Goal: Check status: Check status

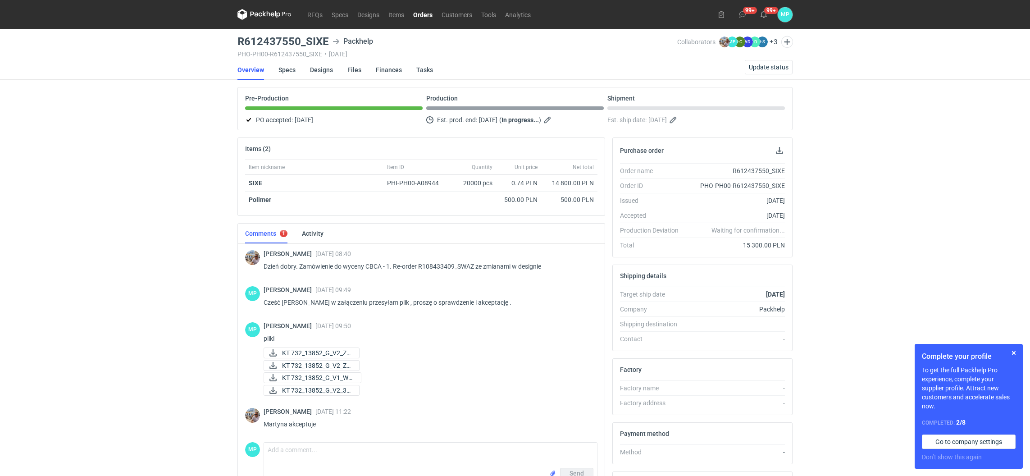
click at [420, 20] on nav "RFQs Specs Designs Items Orders Customers Tools Analytics" at bounding box center [386, 14] width 298 height 29
click at [422, 15] on link "Orders" at bounding box center [423, 14] width 28 height 11
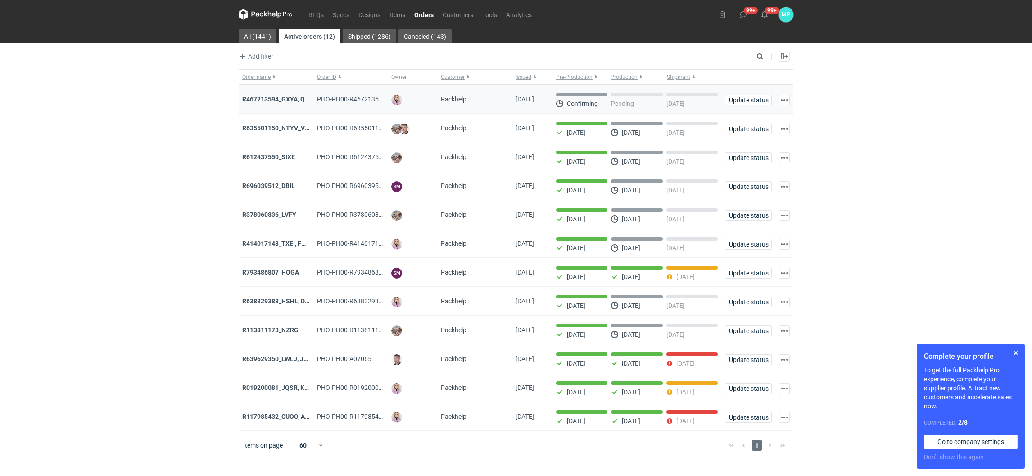
click at [286, 103] on div "R467213594_GXYA, QYSN" at bounding box center [276, 99] width 68 height 9
click at [285, 101] on strong "R467213594_GXYA, QYSN" at bounding box center [279, 98] width 75 height 7
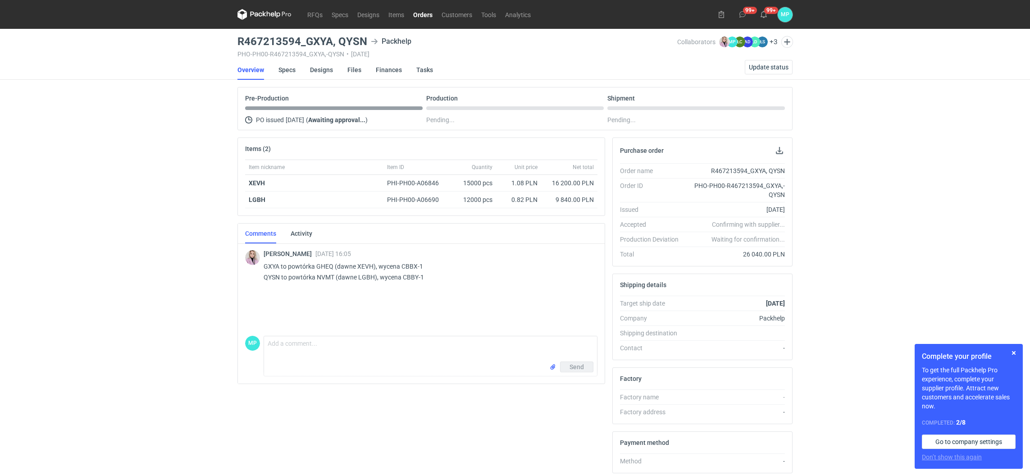
scroll to position [68, 0]
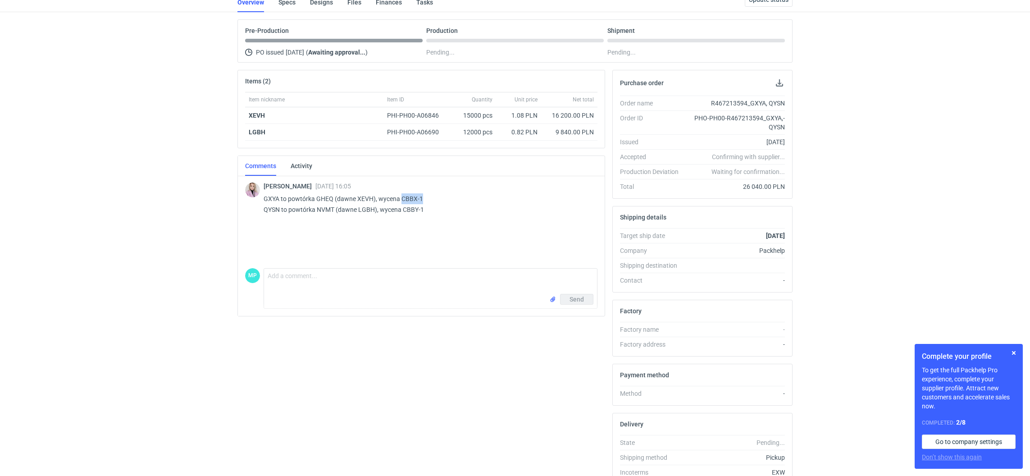
drag, startPoint x: 399, startPoint y: 198, endPoint x: 423, endPoint y: 198, distance: 23.4
click at [423, 198] on p "GXYA to powtórka GHEQ (dawne XEVH), wycena CBBX-1 QYSN to powtórka NVMT (dawne …" at bounding box center [426, 204] width 327 height 22
copy p "CBBX-1"
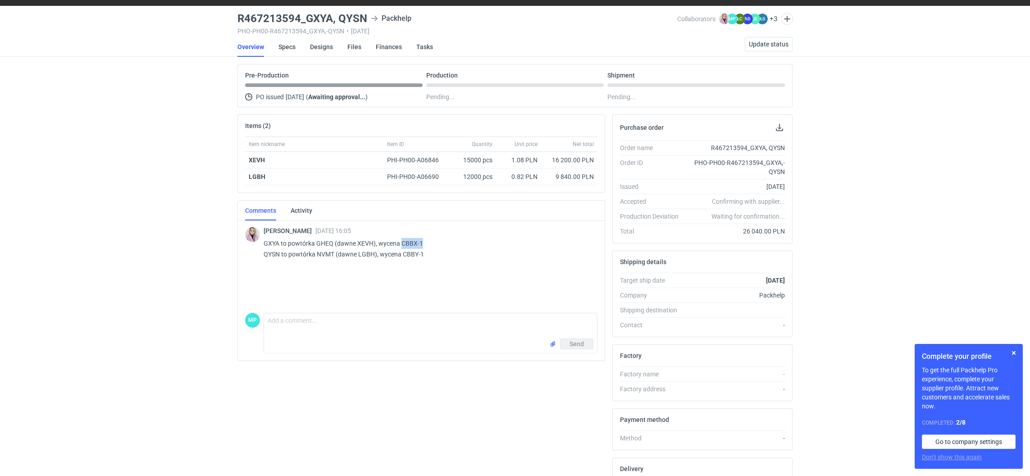
scroll to position [0, 0]
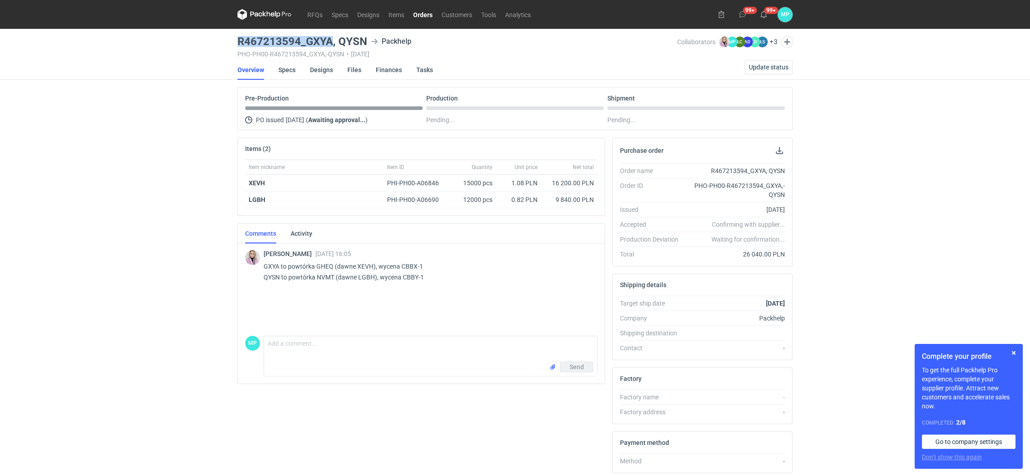
drag, startPoint x: 237, startPoint y: 40, endPoint x: 332, endPoint y: 39, distance: 95.0
click at [332, 39] on h3 "R467213594_GXYA, QYSN" at bounding box center [302, 41] width 130 height 11
copy h3 "R467213594_GXYA"
click at [280, 69] on link "Specs" at bounding box center [286, 70] width 17 height 20
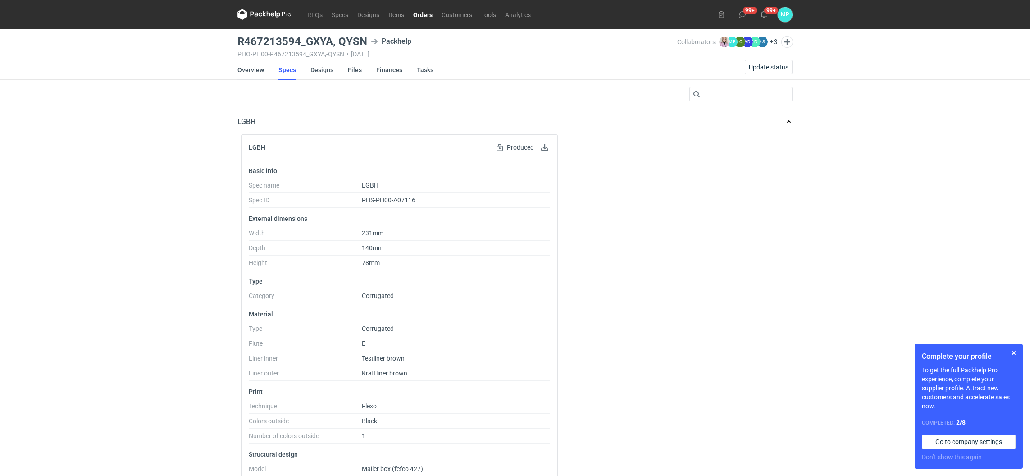
click at [242, 65] on link "Overview" at bounding box center [250, 70] width 27 height 20
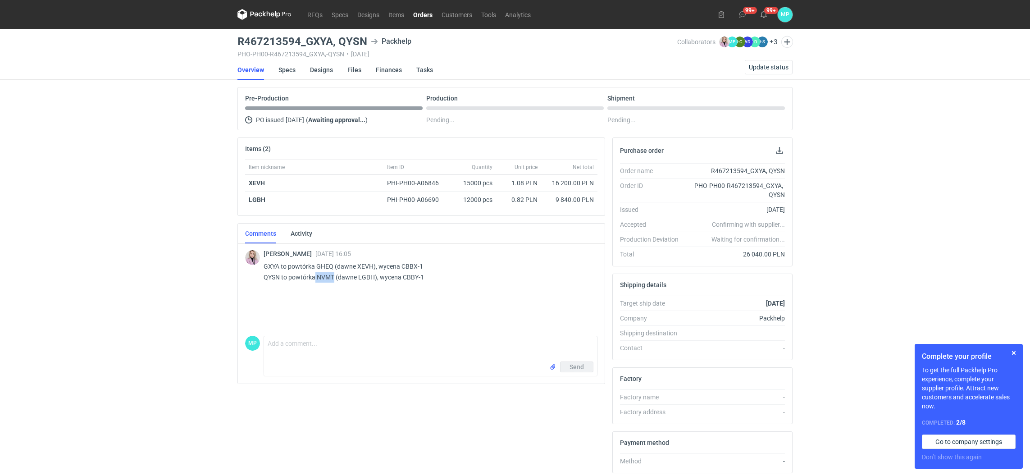
drag, startPoint x: 315, startPoint y: 275, endPoint x: 334, endPoint y: 279, distance: 19.3
click at [334, 279] on p "GXYA to powtórka GHEQ (dawne XEVH), wycena CBBX-1 QYSN to powtórka NVMT (dawne …" at bounding box center [426, 272] width 327 height 22
copy p "NVMT"
drag, startPoint x: 367, startPoint y: 40, endPoint x: 225, endPoint y: 42, distance: 141.9
click at [225, 42] on div "RFQs Specs Designs Items Orders Customers Tools Analytics 99+ 99+ [PERSON_NAME]…" at bounding box center [515, 238] width 1030 height 476
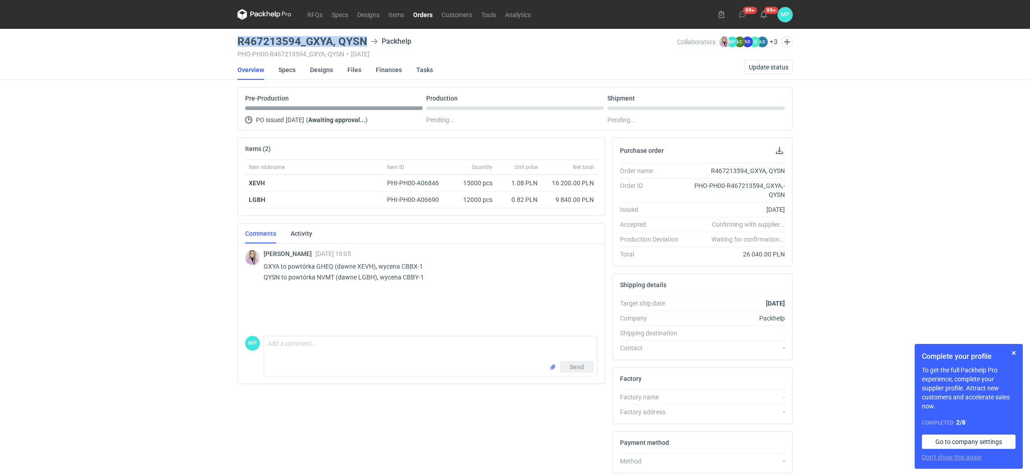
copy h3 "R467213594_GXYA, QYSN"
click at [286, 68] on link "Specs" at bounding box center [286, 70] width 17 height 20
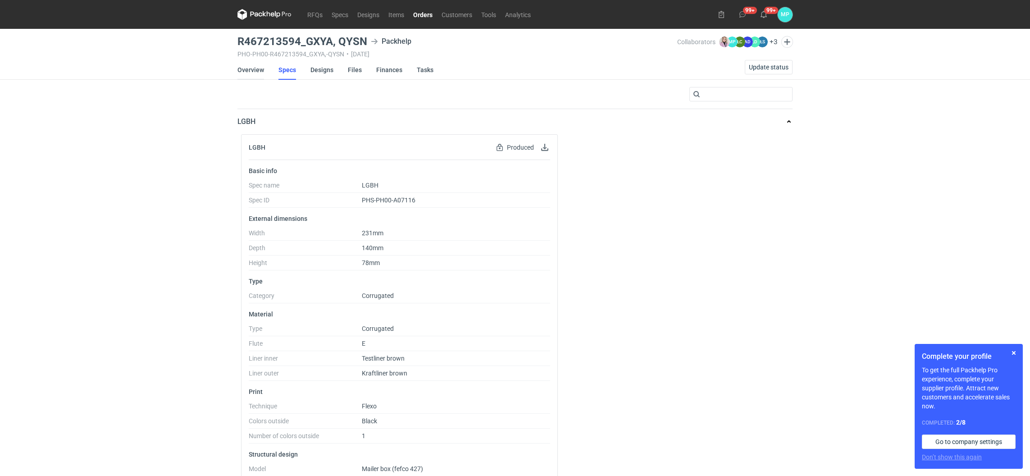
click at [252, 76] on link "Overview" at bounding box center [250, 70] width 27 height 20
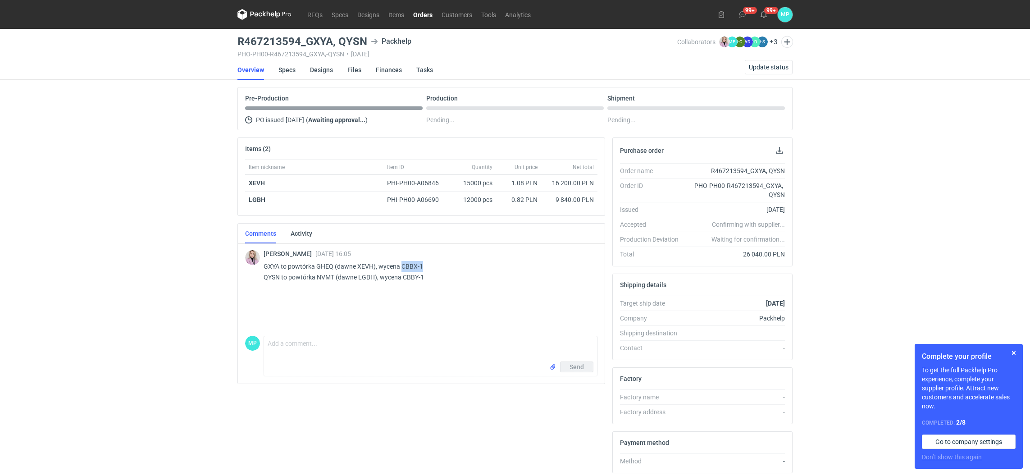
drag, startPoint x: 423, startPoint y: 264, endPoint x: 399, endPoint y: 264, distance: 23.4
click at [399, 264] on p "GXYA to powtórka GHEQ (dawne XEVH), wycena CBBX-1 QYSN to powtórka NVMT (dawne …" at bounding box center [426, 272] width 327 height 22
copy p "CBBX-1"
click at [474, 304] on div "[PERSON_NAME] [DATE] 16:05 GXYA to powtórka GHEQ ([PERSON_NAME] XEVH), wycena C…" at bounding box center [421, 287] width 352 height 90
click at [749, 64] on span "Update status" at bounding box center [769, 67] width 40 height 6
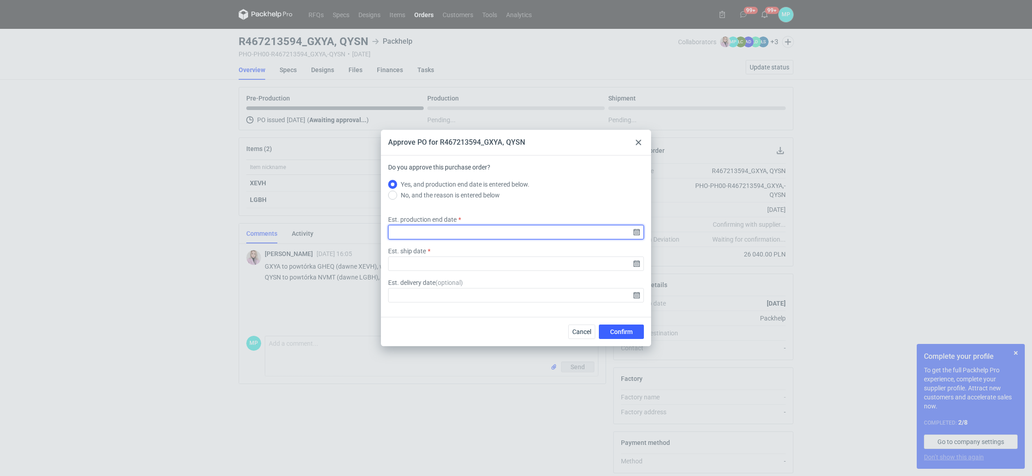
click at [528, 237] on input "Est. production end date" at bounding box center [516, 232] width 256 height 14
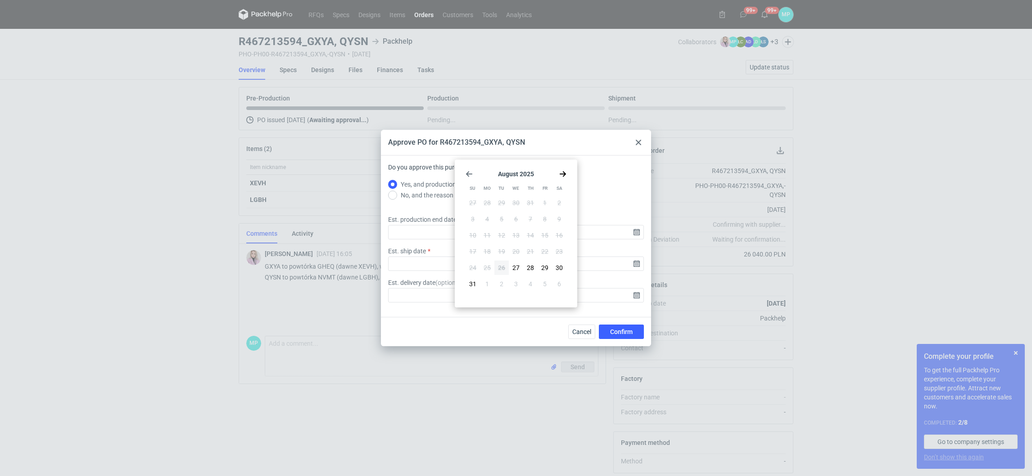
click at [561, 174] on icon "Go forward 1 month" at bounding box center [562, 173] width 7 height 7
click at [504, 220] on button "9" at bounding box center [502, 219] width 14 height 14
type input "[DATE]"
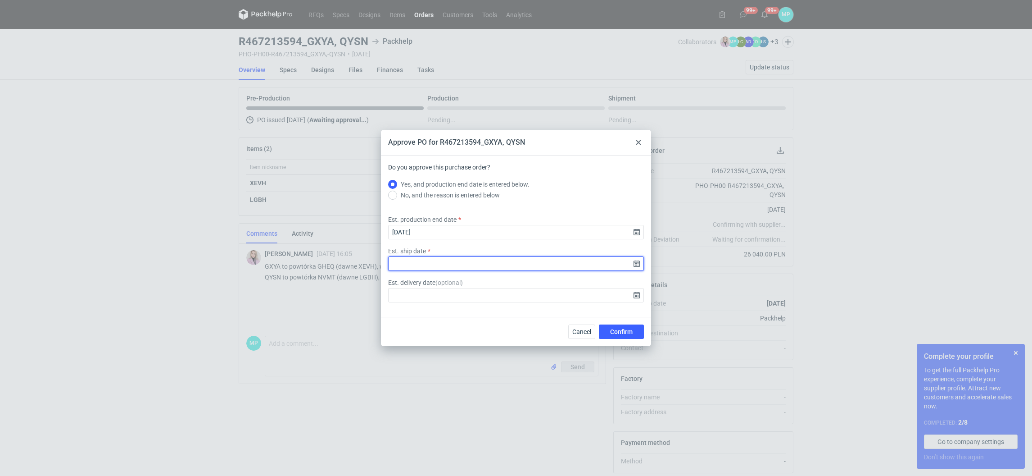
click at [518, 266] on input "Est. ship date" at bounding box center [516, 263] width 256 height 14
click at [564, 174] on use "Go forward 1 month" at bounding box center [563, 173] width 6 height 5
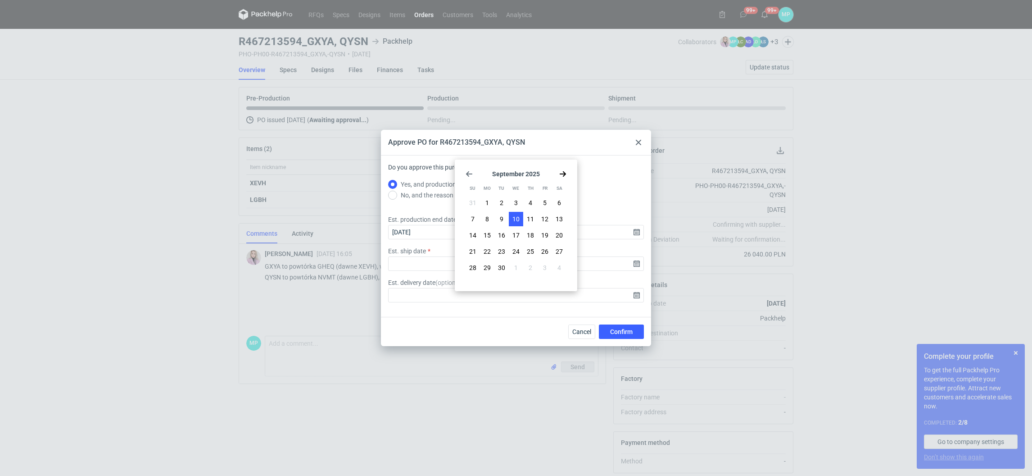
click at [518, 220] on span "10" at bounding box center [516, 218] width 7 height 9
type input "[DATE]"
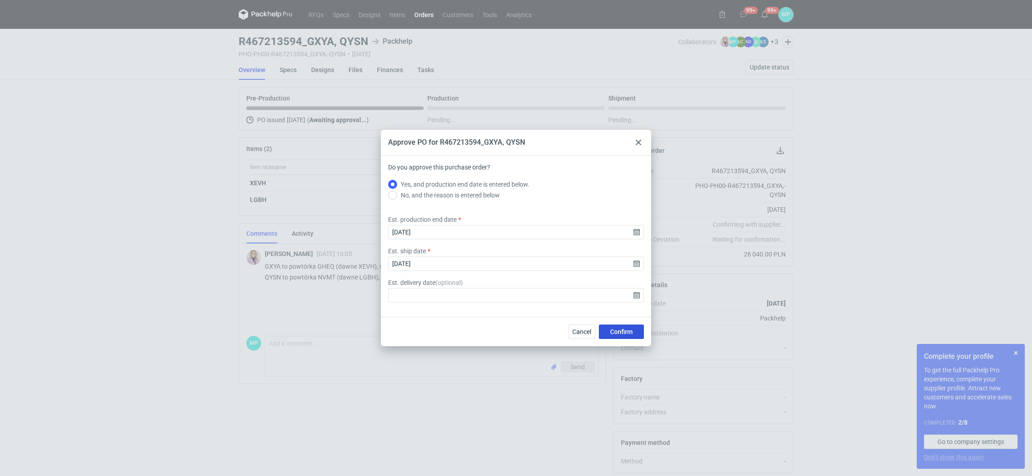
click at [621, 337] on button "Confirm" at bounding box center [621, 331] width 45 height 14
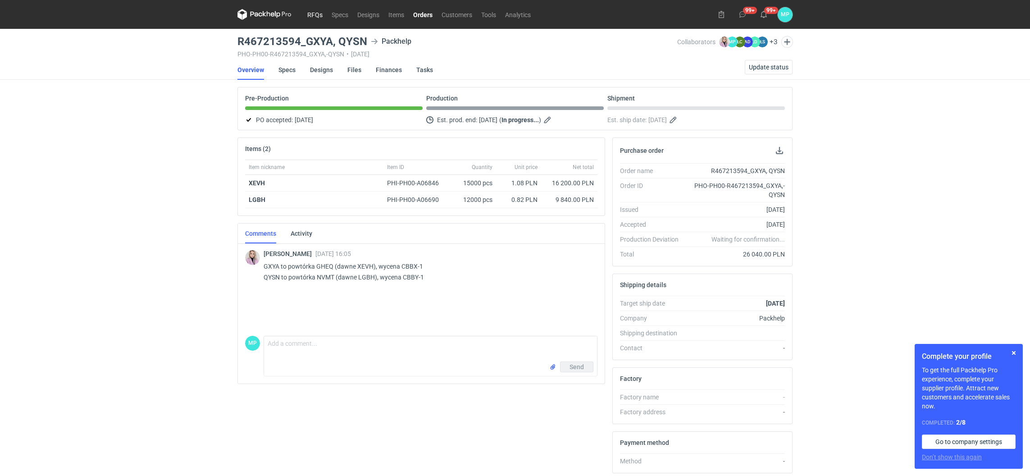
click at [313, 17] on link "RFQs" at bounding box center [315, 14] width 24 height 11
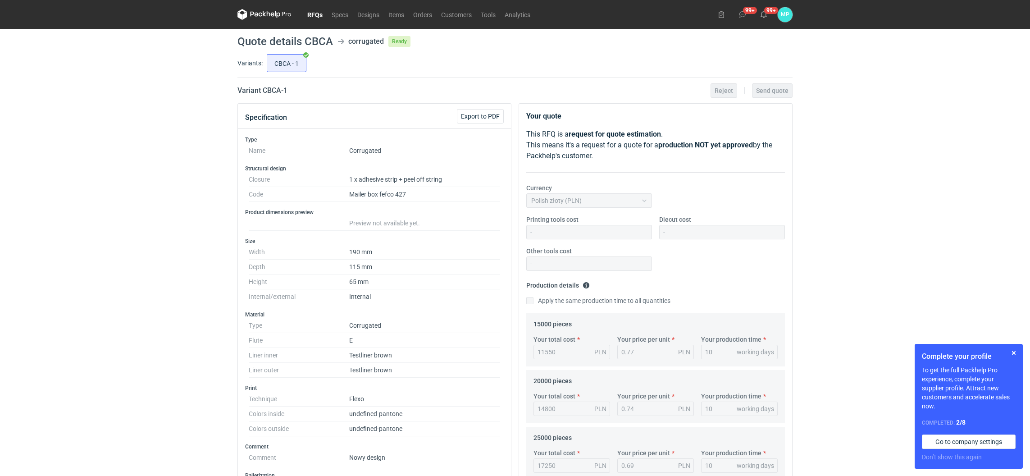
click at [309, 12] on link "RFQs" at bounding box center [315, 14] width 24 height 11
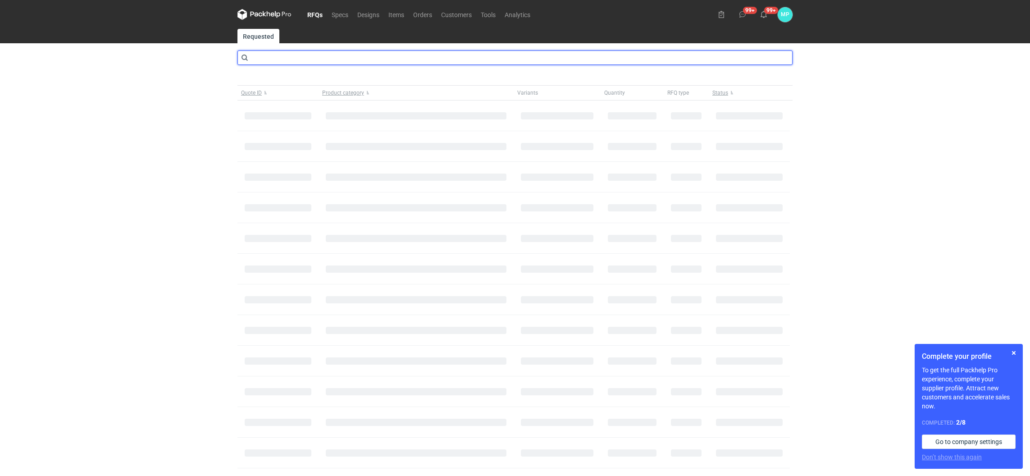
click at [288, 60] on input "text" at bounding box center [514, 57] width 555 height 14
click at [288, 60] on input "CBBX-1" at bounding box center [516, 57] width 555 height 14
type input "CBBx"
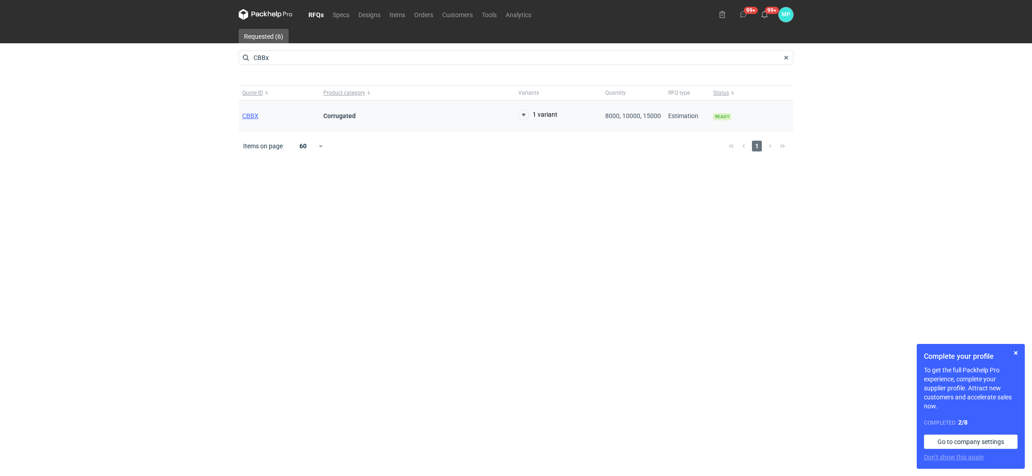
click at [258, 118] on div "CBBX" at bounding box center [279, 115] width 81 height 31
click at [255, 117] on span "CBBX" at bounding box center [250, 115] width 16 height 7
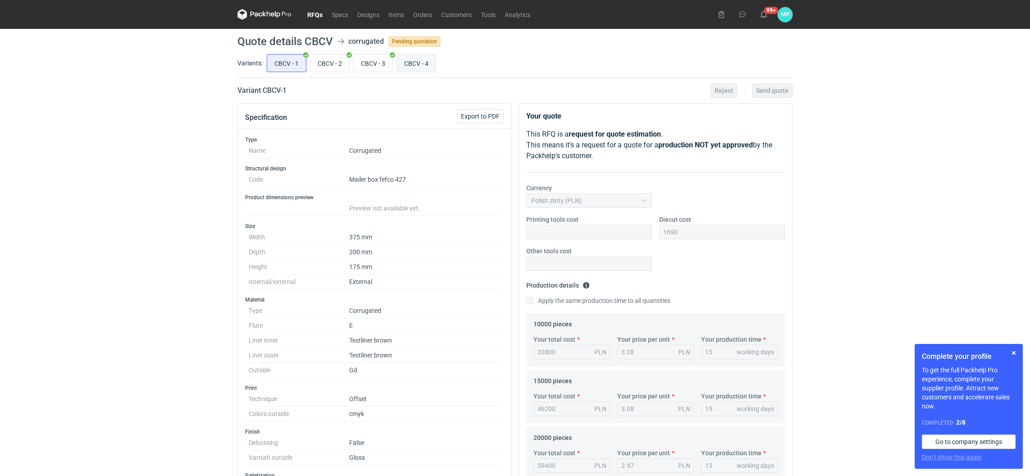
click at [413, 66] on input "CBCV - 4" at bounding box center [416, 62] width 39 height 17
radio input "true"
click at [374, 64] on input "CBCV - 3" at bounding box center [373, 62] width 39 height 17
radio input "true"
click at [281, 60] on input "CBCV - 1" at bounding box center [286, 62] width 39 height 17
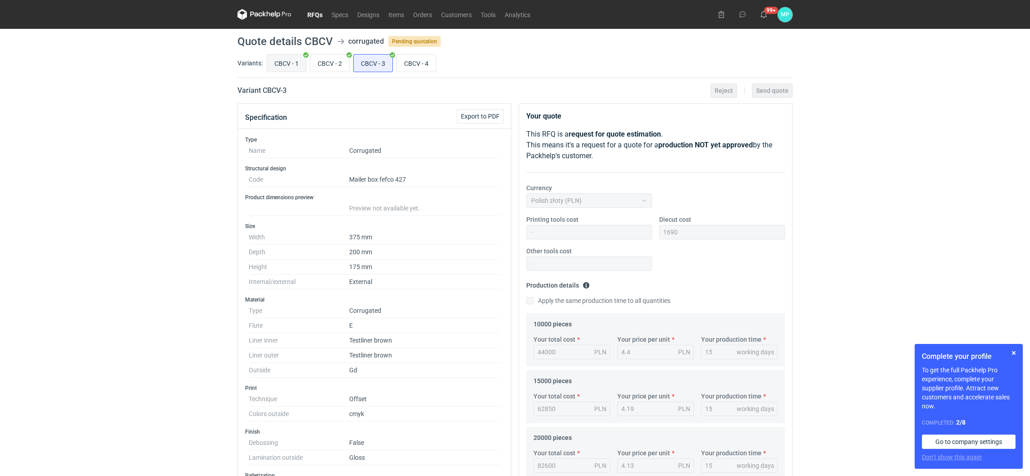
radio input "true"
click at [335, 64] on input "CBCV - 2" at bounding box center [329, 62] width 39 height 17
radio input "true"
click at [370, 68] on input "CBCV - 3" at bounding box center [373, 62] width 39 height 17
radio input "true"
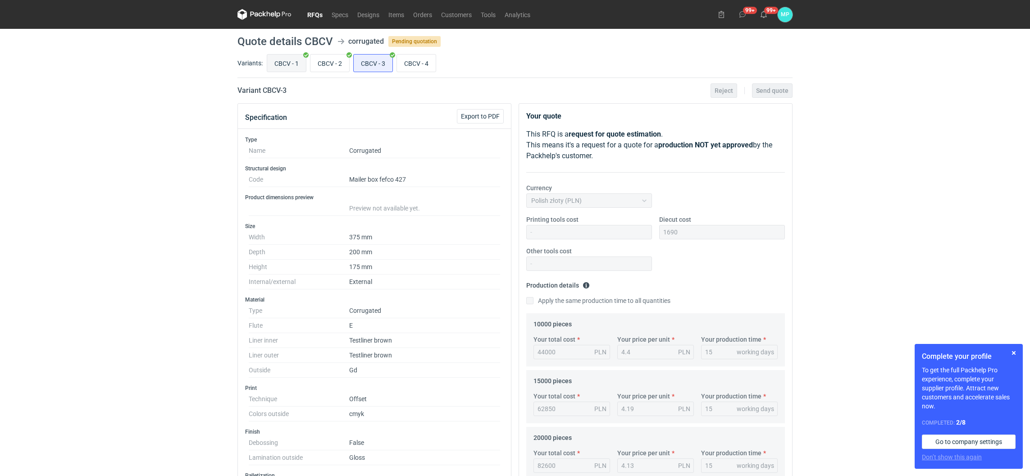
click at [286, 64] on input "CBCV - 1" at bounding box center [286, 62] width 39 height 17
radio input "true"
click at [322, 69] on input "CBCV - 2" at bounding box center [329, 62] width 39 height 17
radio input "true"
click at [365, 66] on input "CBCV - 3" at bounding box center [373, 62] width 39 height 17
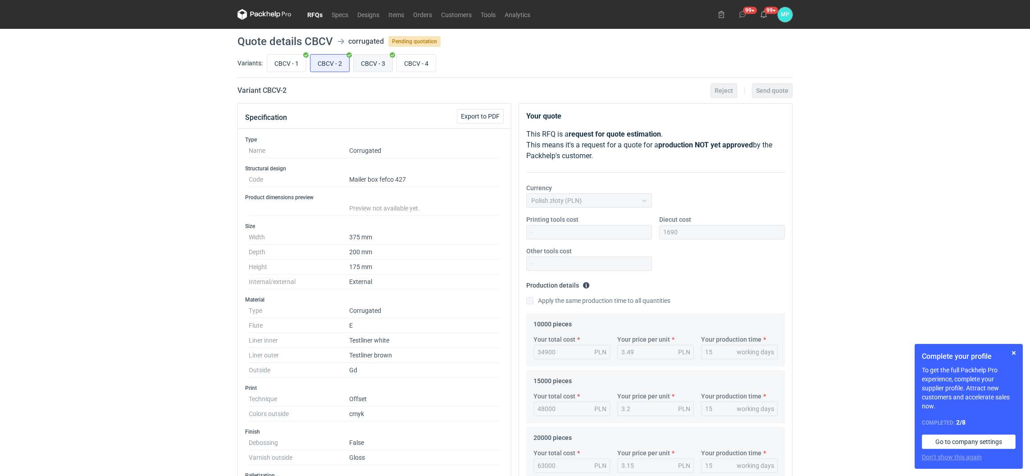
radio input "true"
click at [427, 67] on input "CBCV - 4" at bounding box center [416, 62] width 39 height 17
radio input "true"
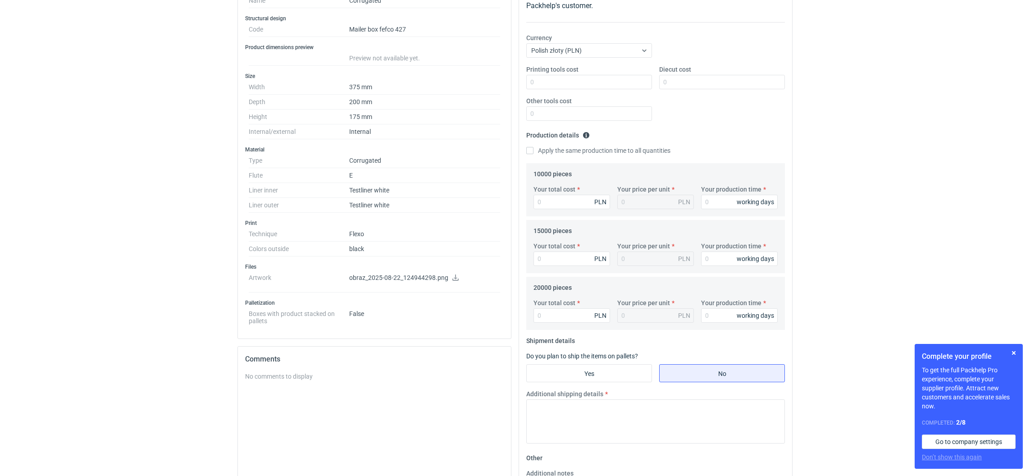
scroll to position [202, 0]
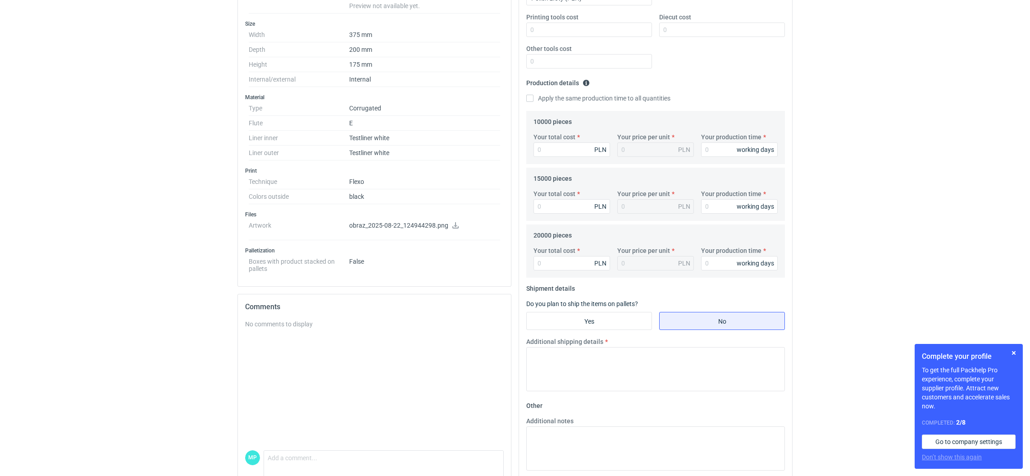
click at [452, 224] on icon at bounding box center [455, 225] width 7 height 6
click at [454, 225] on icon at bounding box center [455, 225] width 6 height 6
click at [390, 402] on div "No comments to display" at bounding box center [374, 384] width 259 height 131
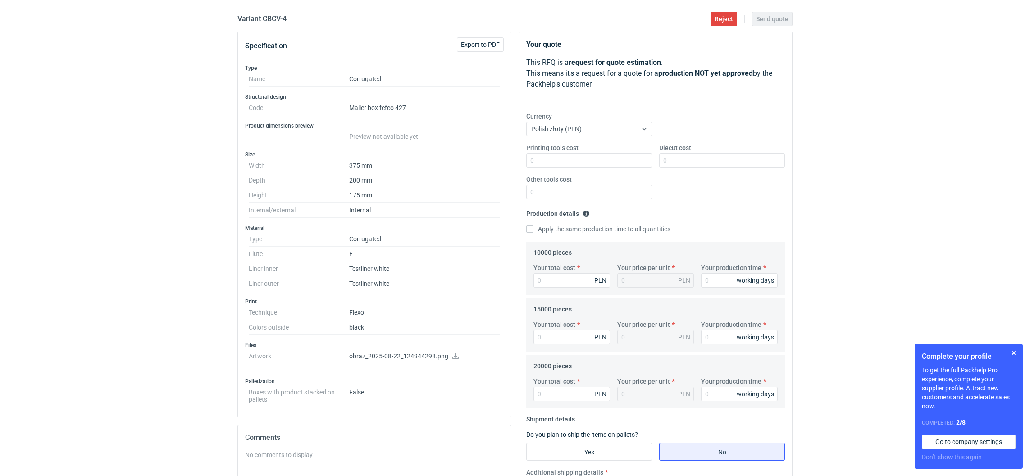
scroll to position [0, 0]
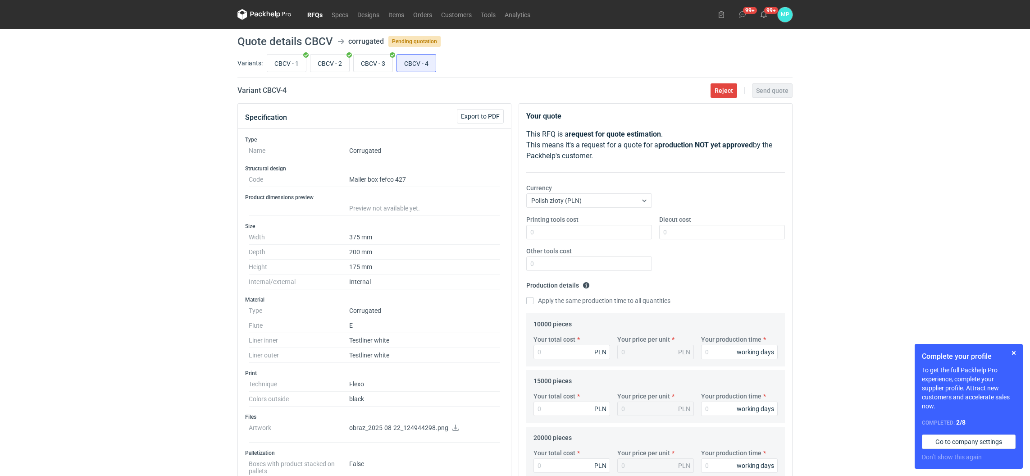
click at [315, 15] on link "RFQs" at bounding box center [315, 14] width 24 height 11
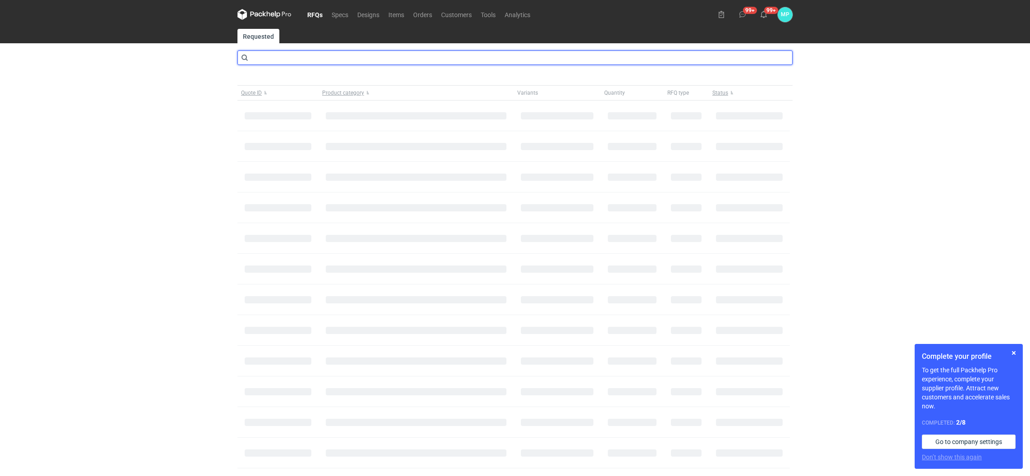
click at [282, 56] on input "text" at bounding box center [514, 57] width 555 height 14
type input "cbdc"
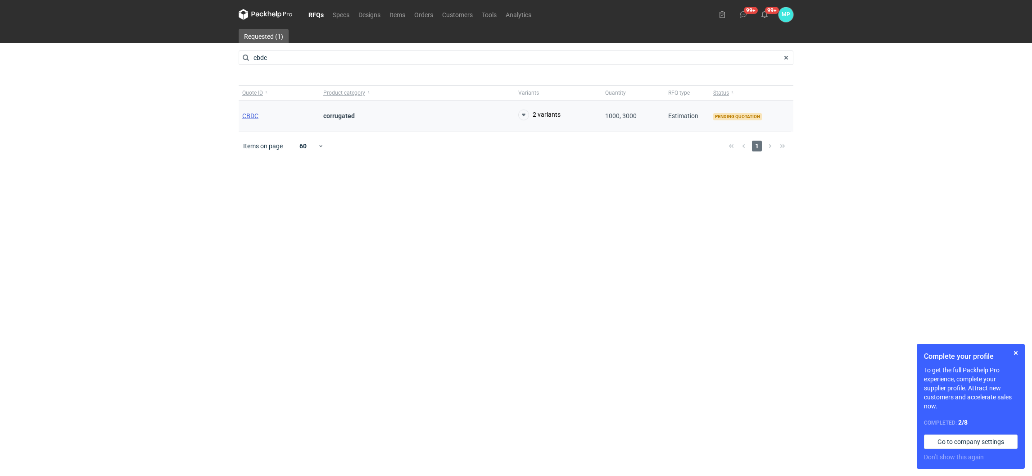
click at [246, 117] on span "CBDC" at bounding box center [250, 115] width 16 height 7
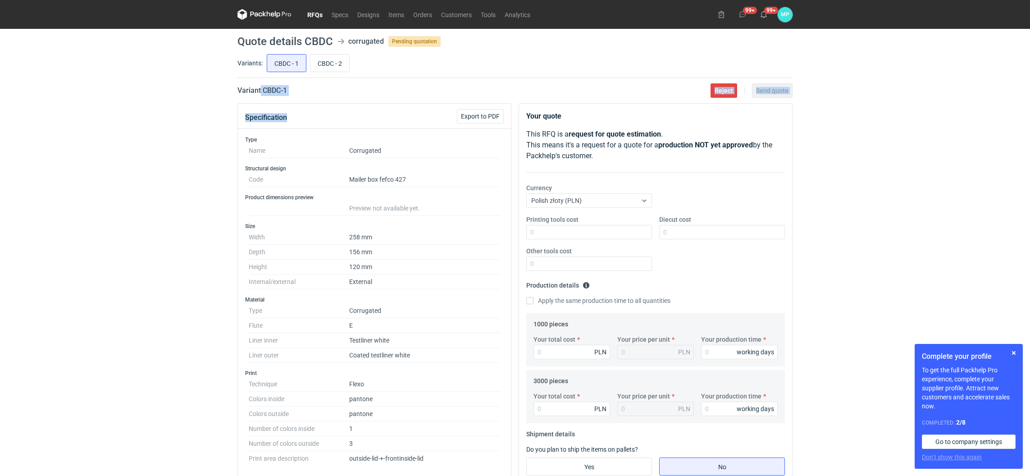
drag, startPoint x: 261, startPoint y: 92, endPoint x: 293, endPoint y: 96, distance: 32.6
click at [293, 96] on main "Quote details CBDC corrugated Pending quotation Variants: CBDC - 1 CBDC - 2 Var…" at bounding box center [515, 364] width 562 height 671
copy main "CBDC - 1 Reject Send quote Specification"
click at [337, 59] on input "CBDC - 2" at bounding box center [329, 62] width 39 height 17
radio input "true"
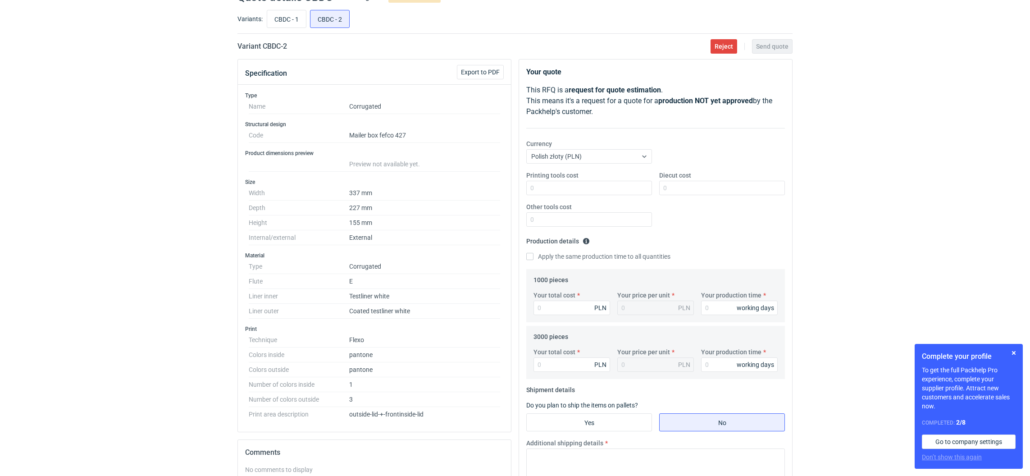
scroll to position [68, 0]
